Goal: Navigation & Orientation: Find specific page/section

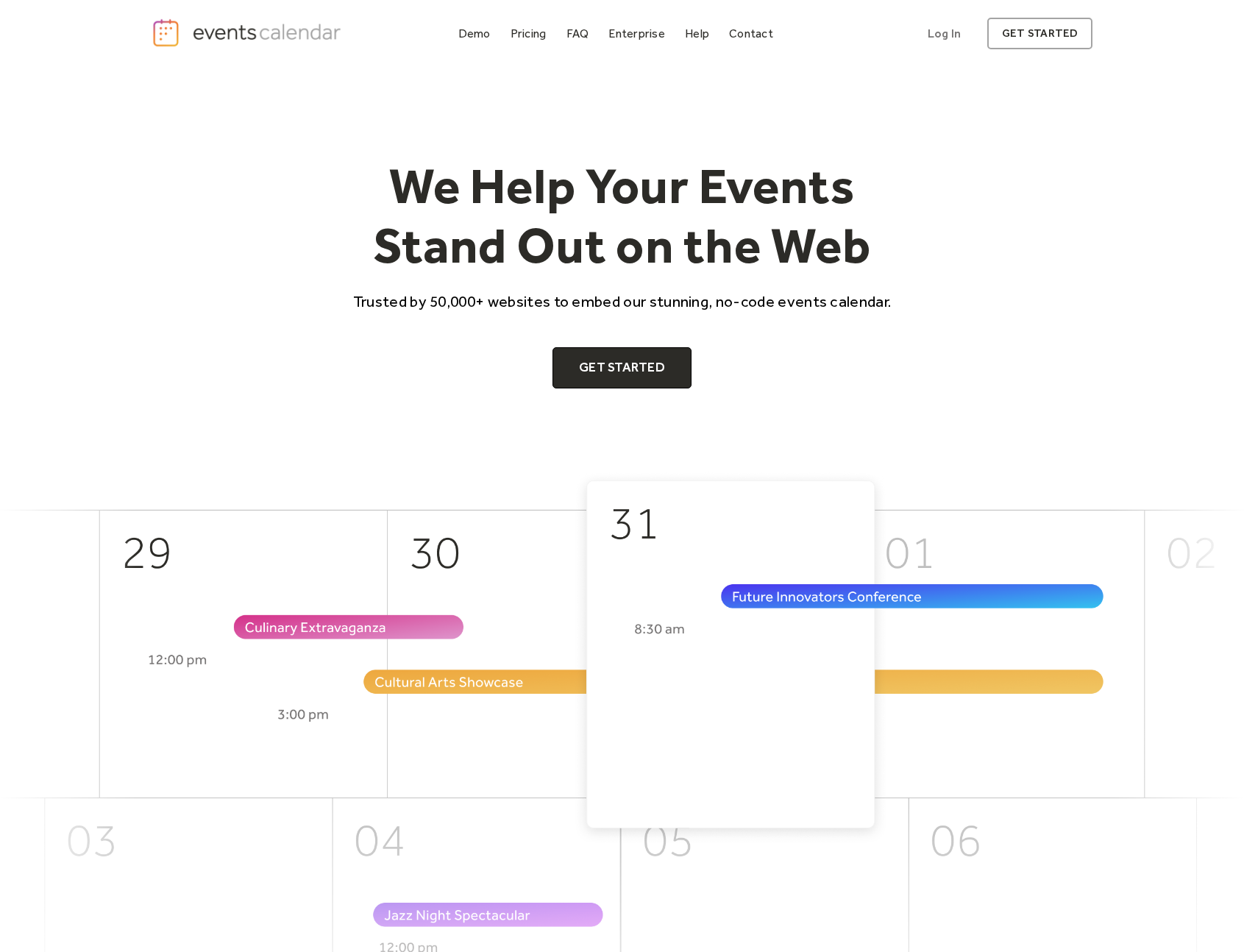
click at [643, 672] on img at bounding box center [622, 778] width 1244 height 615
click at [641, 36] on div "Enterprise" at bounding box center [637, 33] width 56 height 8
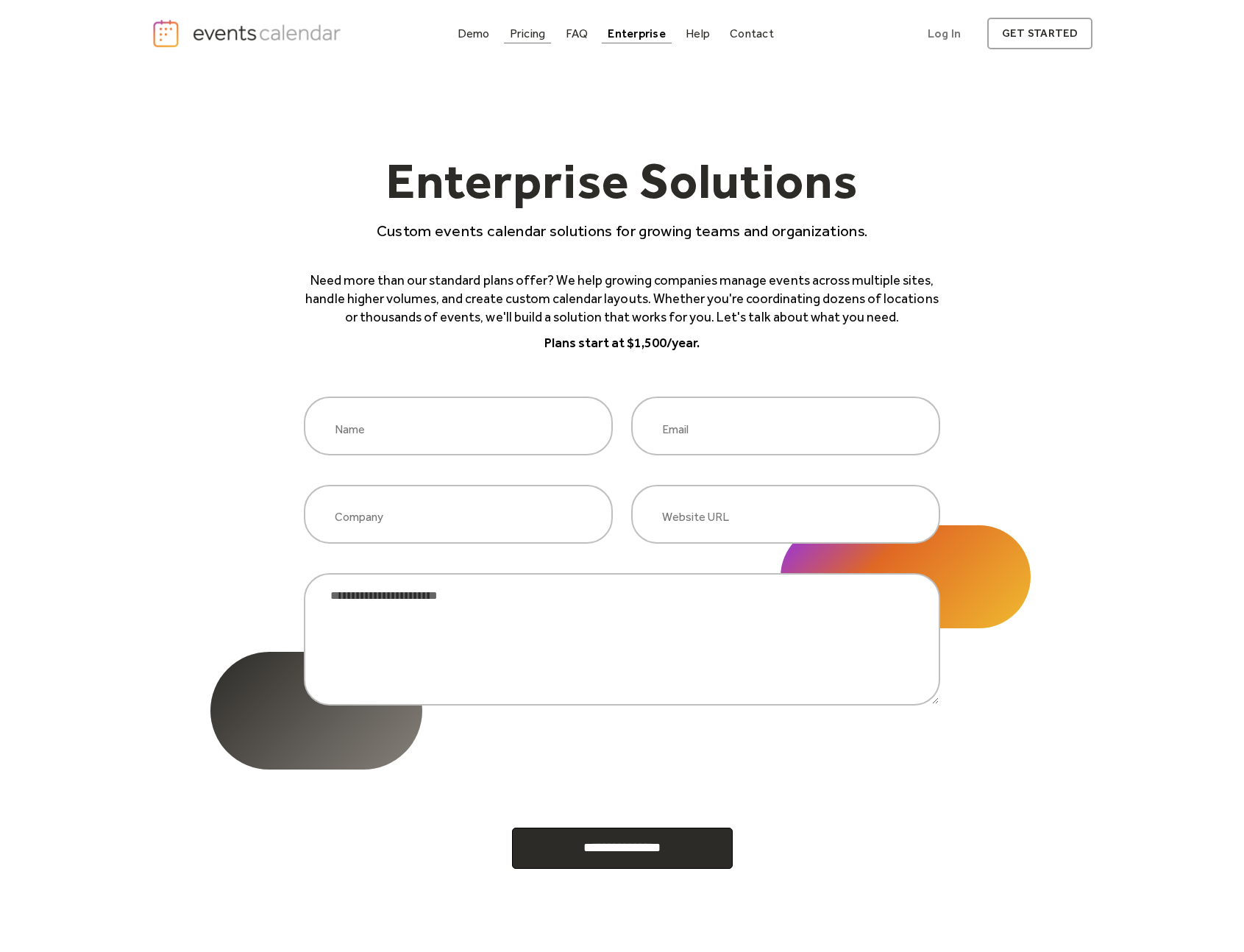
click at [523, 29] on div "Pricing" at bounding box center [528, 33] width 36 height 8
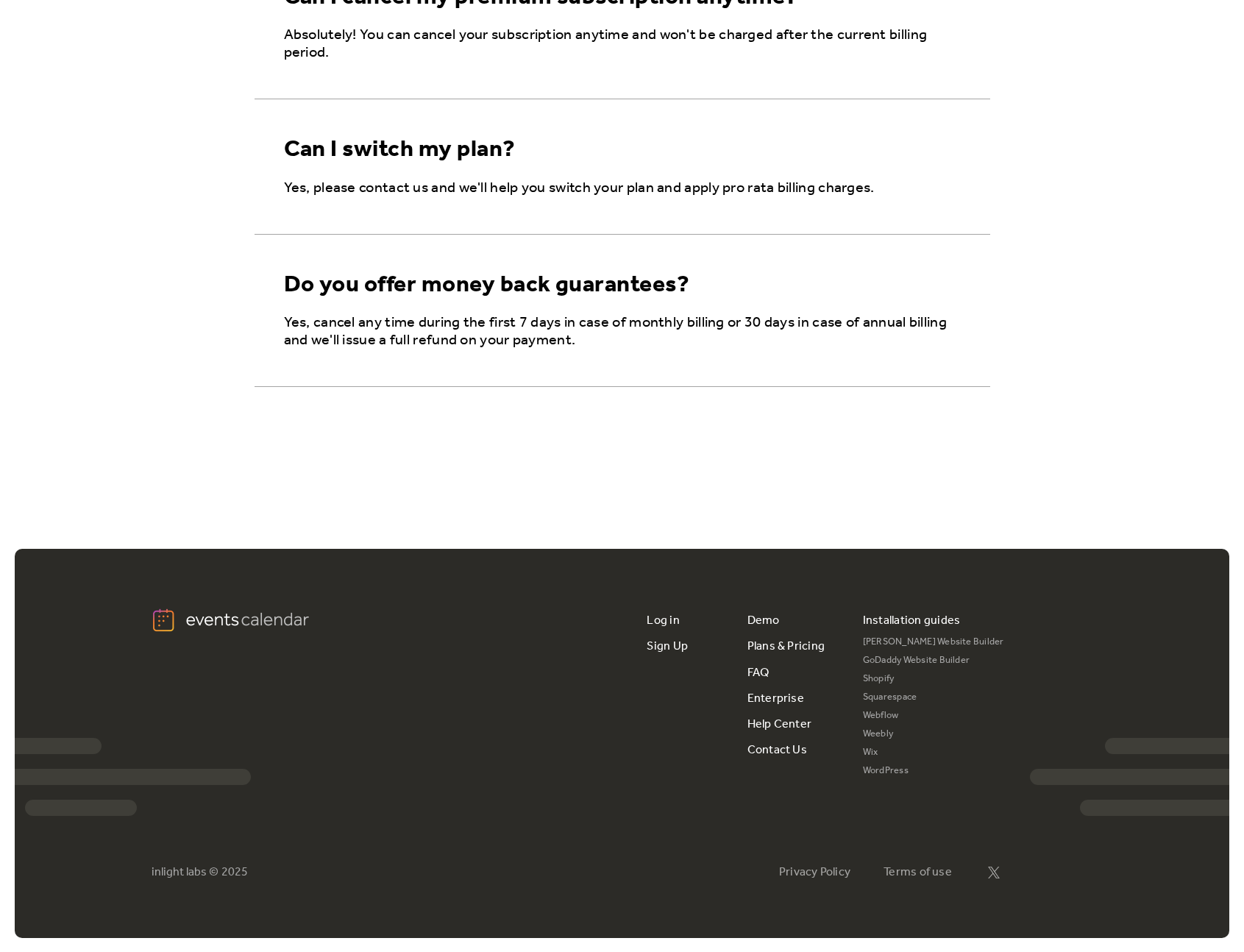
scroll to position [2444, 0]
